Goal: Information Seeking & Learning: Learn about a topic

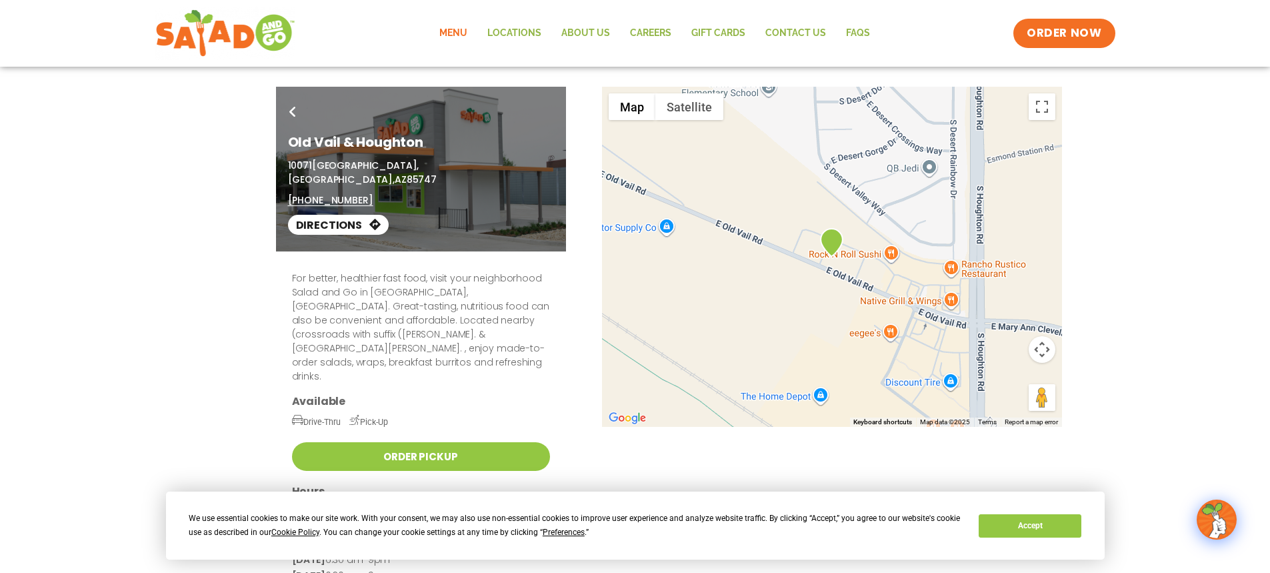
click at [452, 31] on link "Menu" at bounding box center [453, 33] width 48 height 31
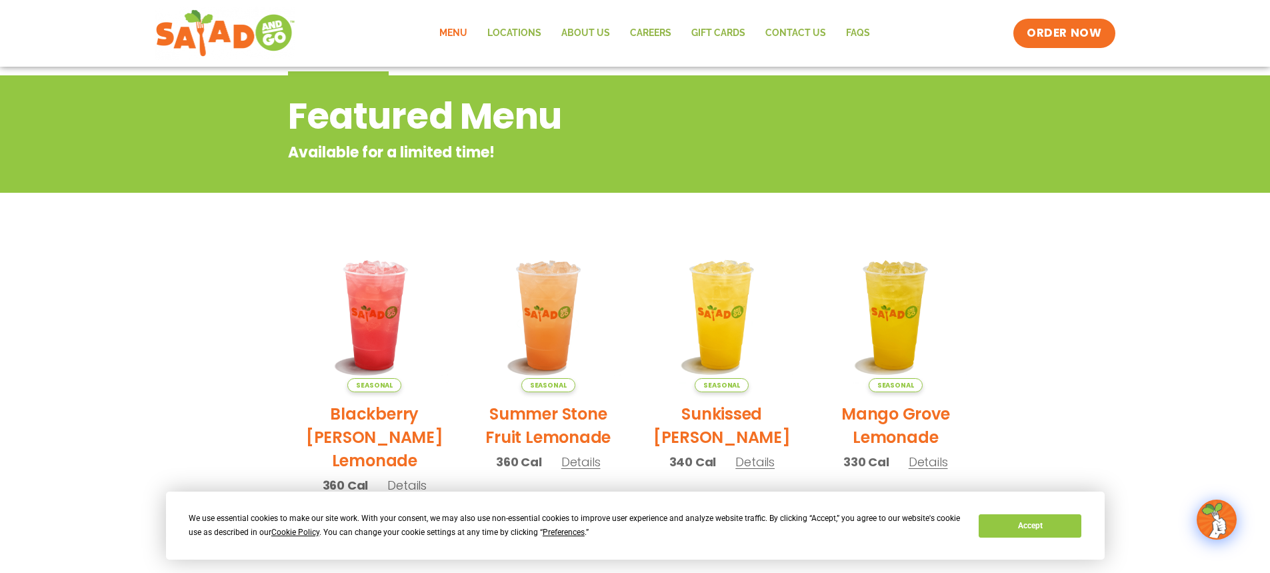
scroll to position [16, 0]
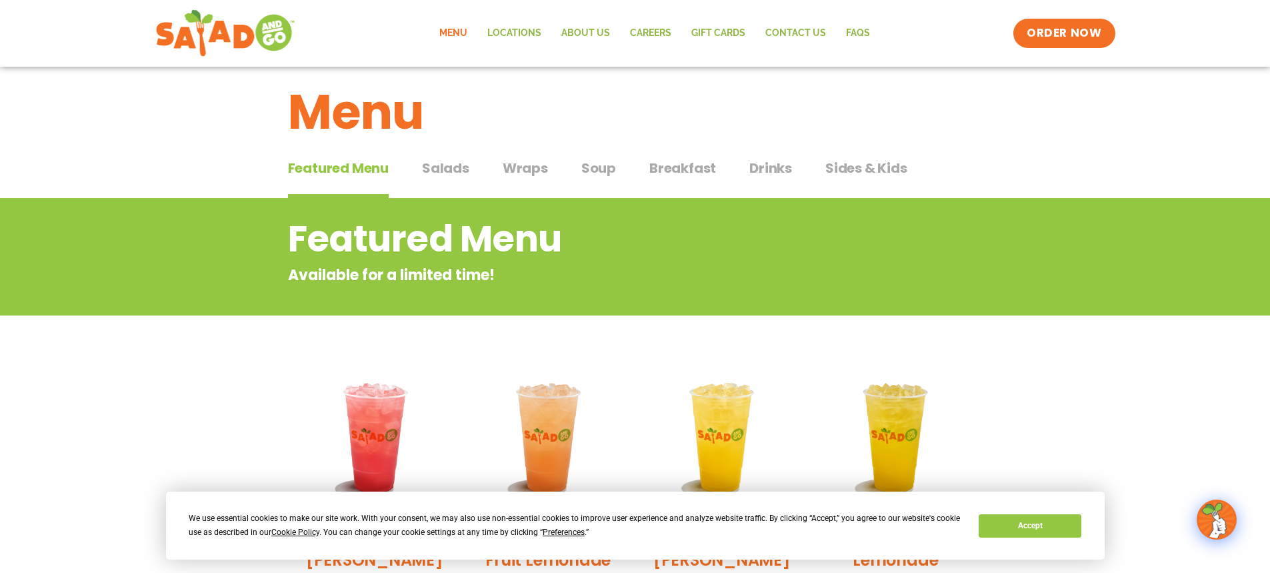
click at [458, 164] on span "Salads" at bounding box center [445, 168] width 47 height 20
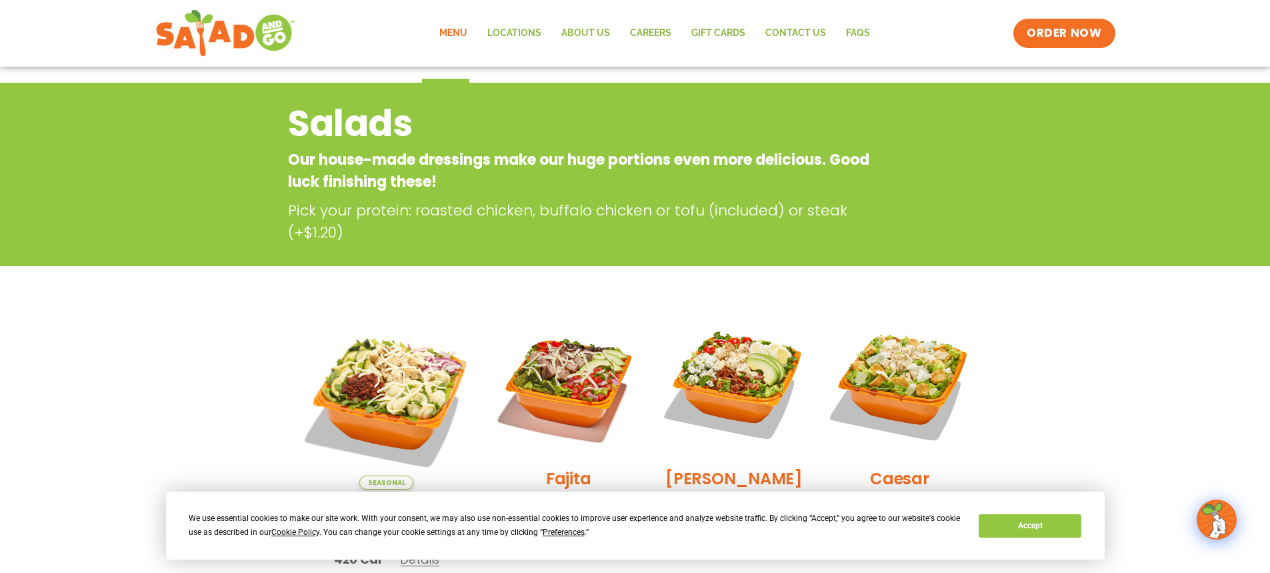
scroll to position [16, 0]
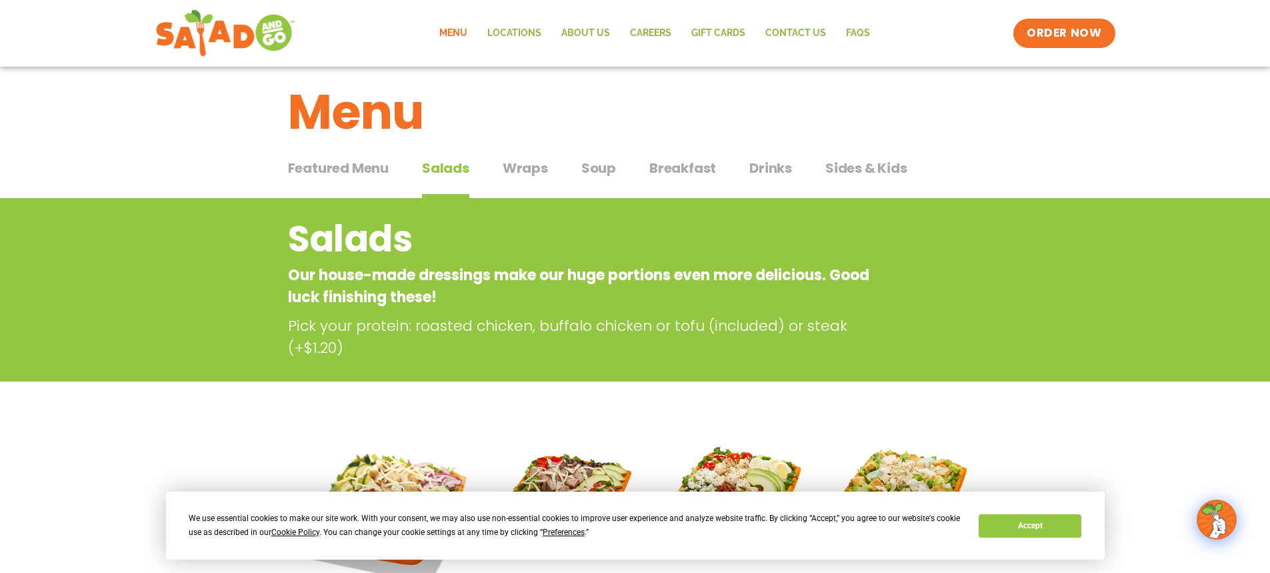
click at [523, 165] on span "Wraps" at bounding box center [525, 168] width 45 height 20
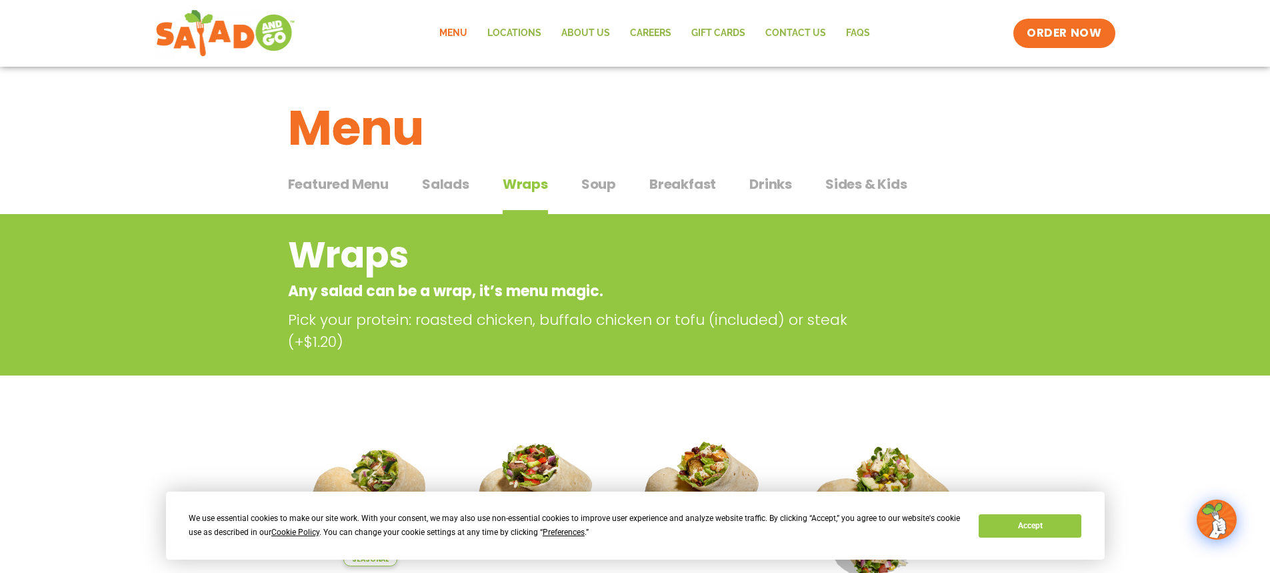
click at [831, 183] on span "Sides & Kids" at bounding box center [866, 184] width 82 height 20
